Goal: Task Accomplishment & Management: Manage account settings

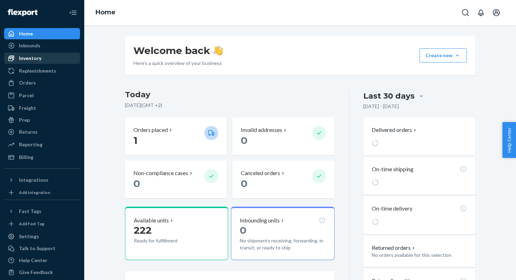
click at [34, 61] on div "Inventory" at bounding box center [30, 58] width 22 height 7
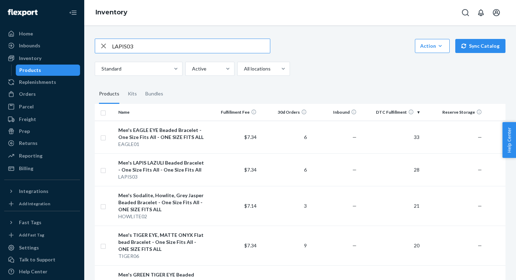
type input "LAPIS03"
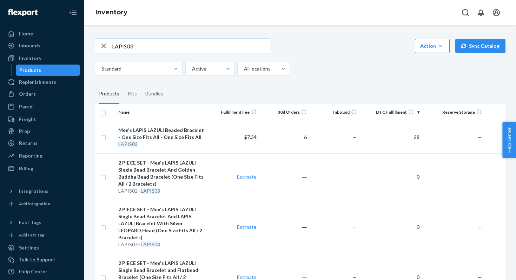
click at [125, 46] on input "LAPIS03" at bounding box center [191, 46] width 158 height 14
click at [34, 92] on div "Orders" at bounding box center [42, 94] width 74 height 10
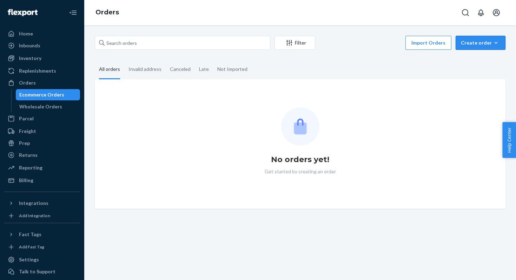
click at [487, 41] on div "Create order" at bounding box center [480, 42] width 39 height 7
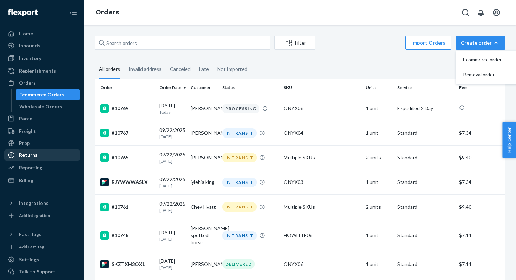
click at [32, 159] on div "Returns" at bounding box center [42, 155] width 74 height 10
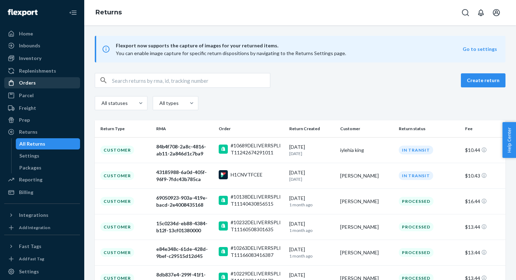
click at [36, 84] on div "Orders" at bounding box center [42, 83] width 74 height 10
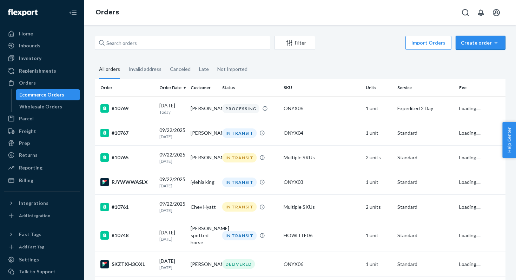
click at [492, 46] on div "Create order" at bounding box center [480, 42] width 39 height 7
click at [483, 59] on span "Ecommerce order" at bounding box center [485, 59] width 44 height 5
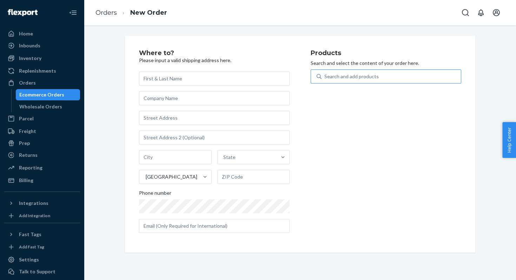
click at [373, 78] on div "Search and add products" at bounding box center [351, 76] width 54 height 7
click at [325, 78] on input "Search and add products" at bounding box center [324, 76] width 1 height 7
paste input "LAPIS03"
type input "LAPIS03"
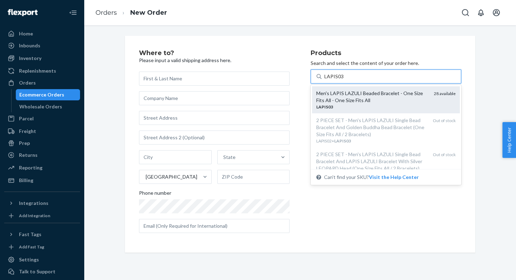
click at [358, 93] on div "Men's LAPIS LAZULI Beaded Bracelet - One Size Fits All - One Size Fits All" at bounding box center [372, 97] width 112 height 14
click at [344, 80] on input "LAPIS03" at bounding box center [333, 76] width 19 height 7
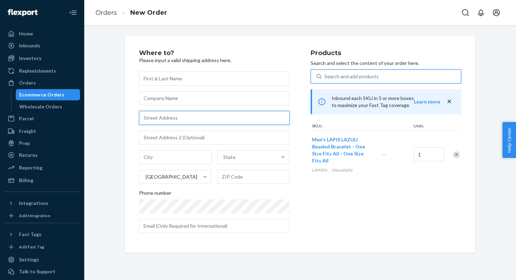
click at [179, 118] on input "text" at bounding box center [214, 118] width 151 height 14
paste input "[STREET_ADDRESS]"
type input "[STREET_ADDRESS]"
type input "Columbus"
type input "43214"
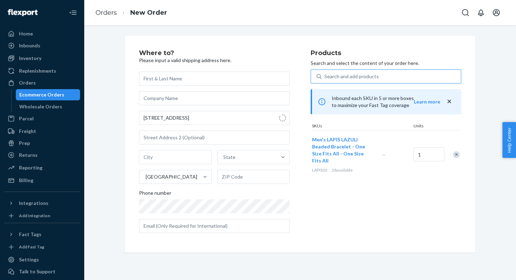
type input "[STREET_ADDRESS]"
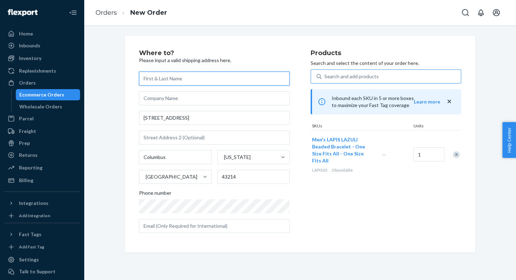
click at [157, 78] on input "text" at bounding box center [214, 79] width 151 height 14
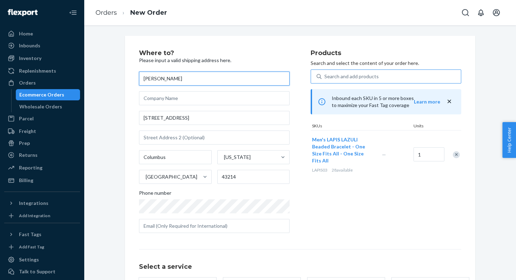
type input "[PERSON_NAME]"
click at [120, 106] on div "Where to? Please input a valid shipping address here. Yves [STREET_ADDRESS][US_…" at bounding box center [300, 192] width 361 height 312
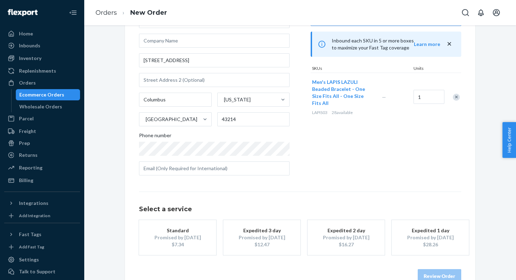
scroll to position [74, 0]
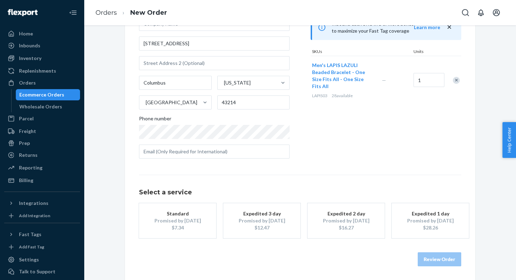
click at [189, 217] on div "Promised by [DATE]" at bounding box center [178, 220] width 56 height 7
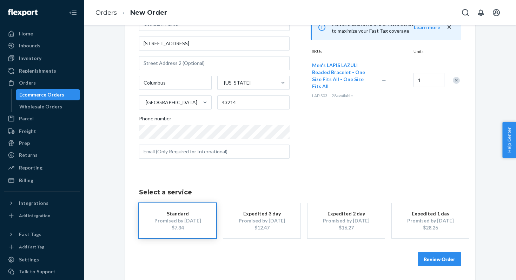
click at [451, 258] on button "Review Order" at bounding box center [440, 259] width 44 height 14
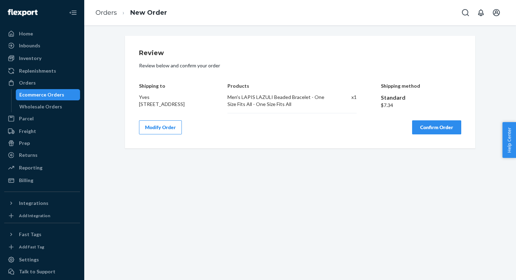
click at [431, 128] on button "Confirm Order" at bounding box center [436, 127] width 49 height 14
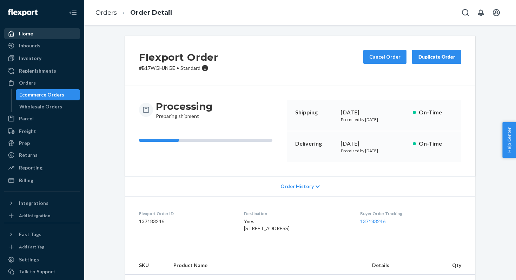
click at [38, 32] on div "Home" at bounding box center [42, 34] width 74 height 10
